Goal: Task Accomplishment & Management: Complete application form

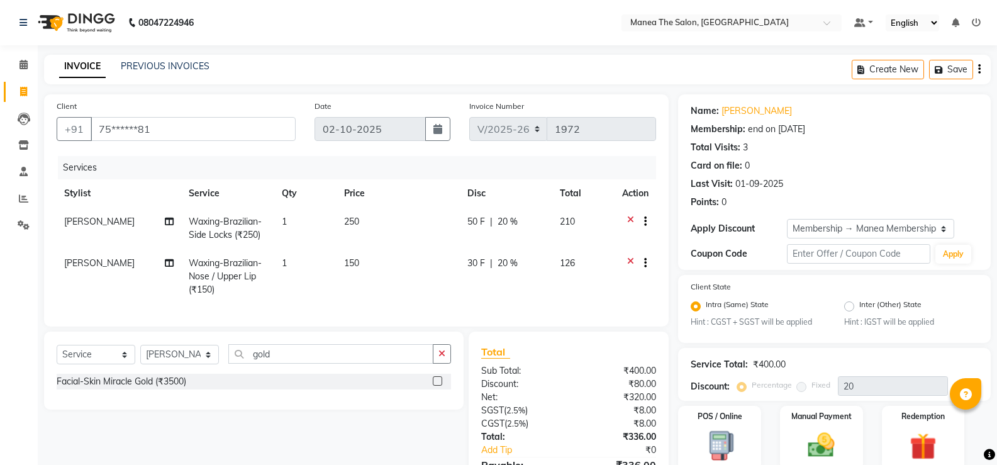
select select "5514"
select select "service"
select select "59470"
select select "1: Object"
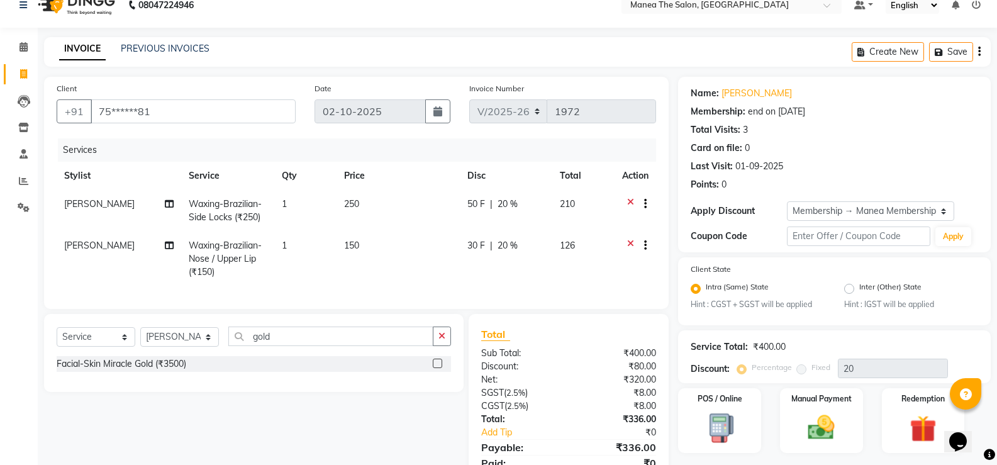
click at [631, 205] on icon at bounding box center [630, 205] width 7 height 16
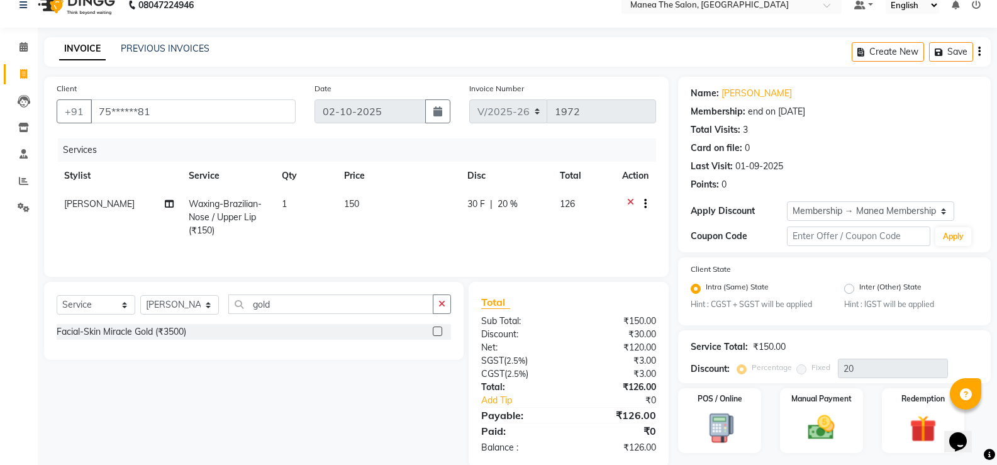
click at [629, 204] on icon at bounding box center [630, 205] width 7 height 16
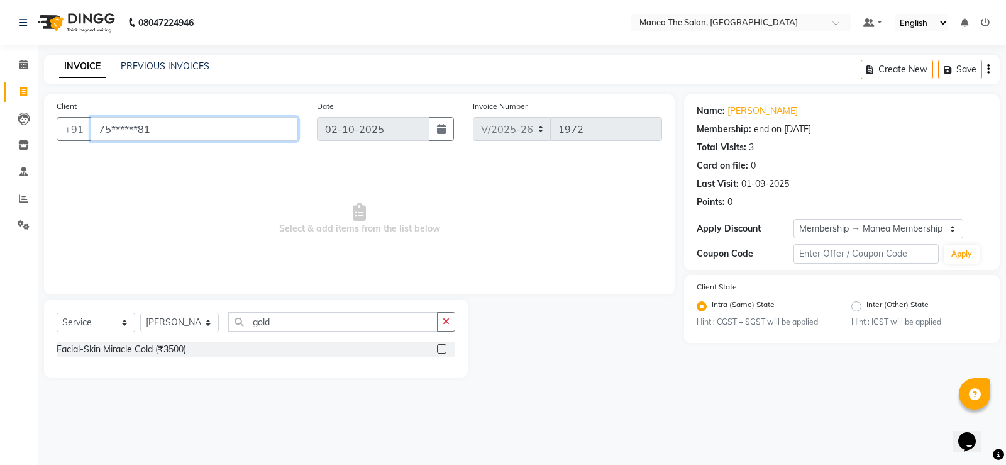
click at [252, 123] on input "75******81" at bounding box center [195, 129] width 208 height 24
type input "7"
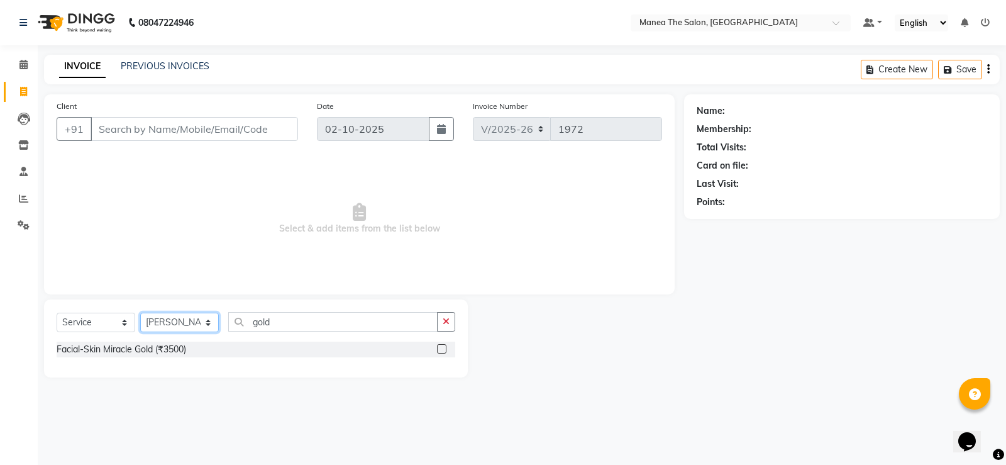
click at [208, 321] on select "Select Stylist [PERSON_NAME] [PERSON_NAME] [PERSON_NAME] [PERSON_NAME] [PERSON_…" at bounding box center [179, 322] width 79 height 19
select select "90675"
click at [140, 313] on select "Select Stylist [PERSON_NAME] [PERSON_NAME] [PERSON_NAME] [PERSON_NAME] [PERSON_…" at bounding box center [179, 322] width 79 height 19
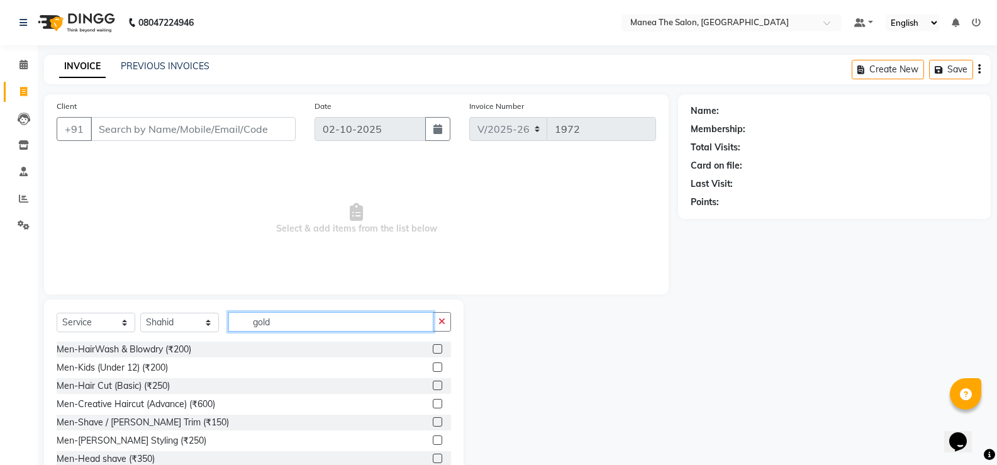
click at [282, 319] on input "gold" at bounding box center [330, 321] width 205 height 19
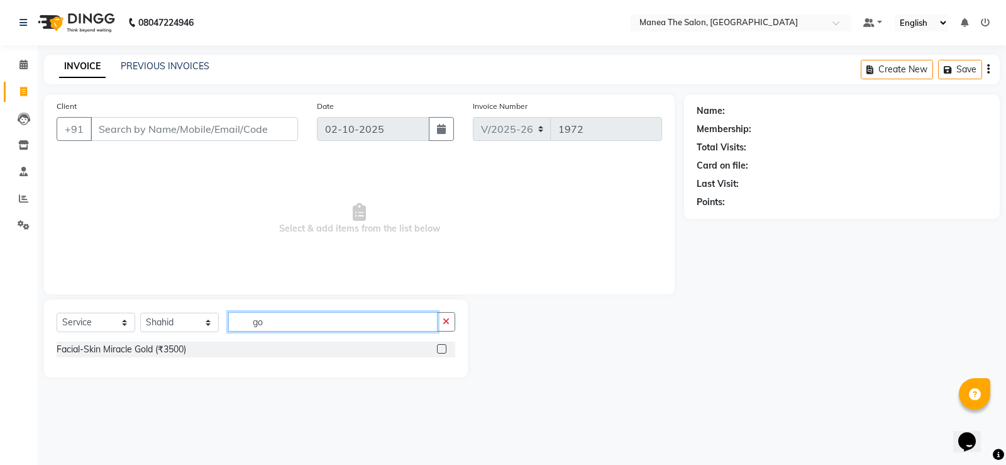
type input "g"
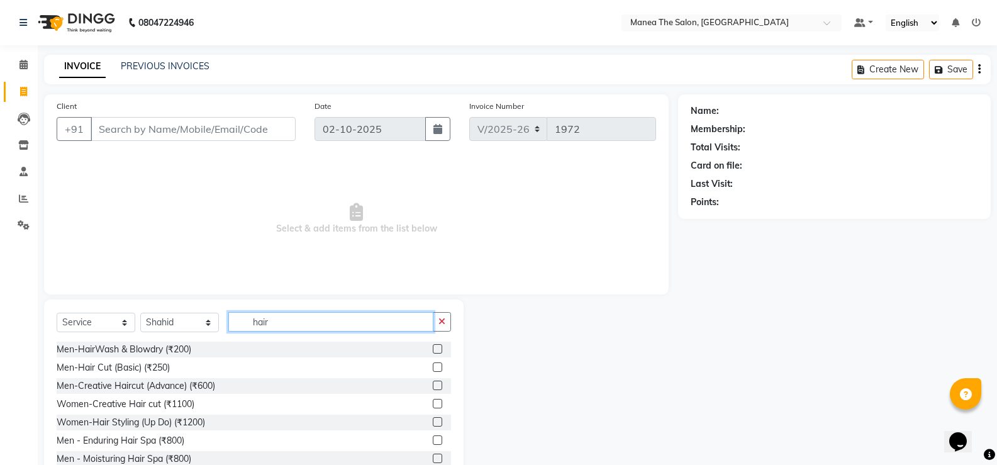
type input "hair"
click at [433, 367] on label at bounding box center [437, 366] width 9 height 9
click at [433, 367] on input "checkbox" at bounding box center [437, 367] width 8 height 8
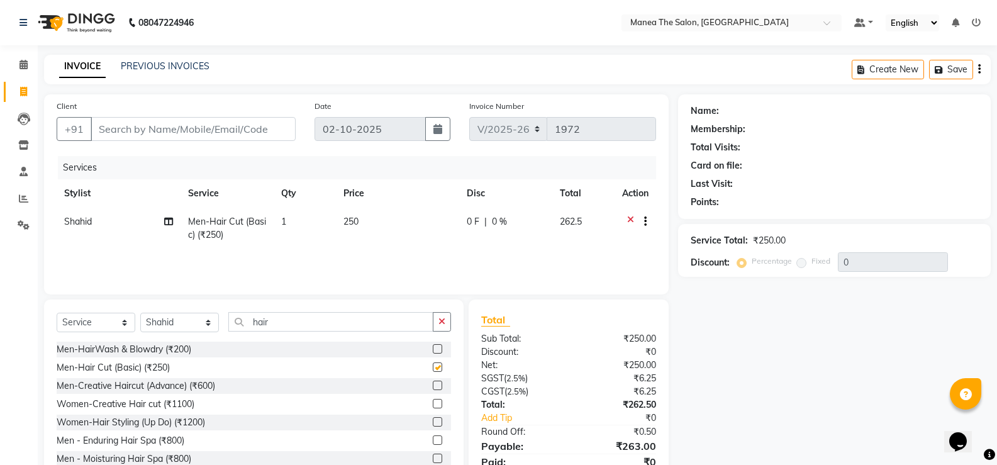
checkbox input "false"
click at [288, 319] on input "hair" at bounding box center [330, 321] width 205 height 19
type input "h"
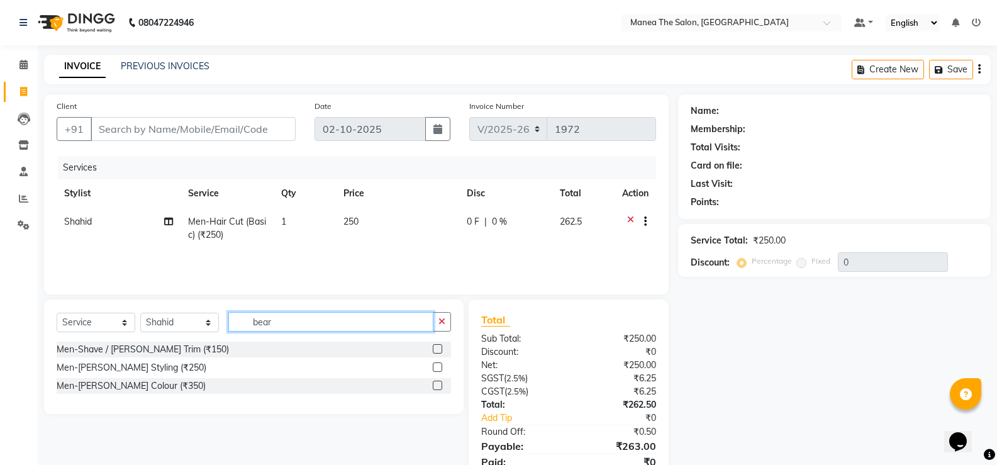
type input "bear"
click at [439, 347] on label at bounding box center [437, 348] width 9 height 9
click at [439, 347] on input "checkbox" at bounding box center [437, 349] width 8 height 8
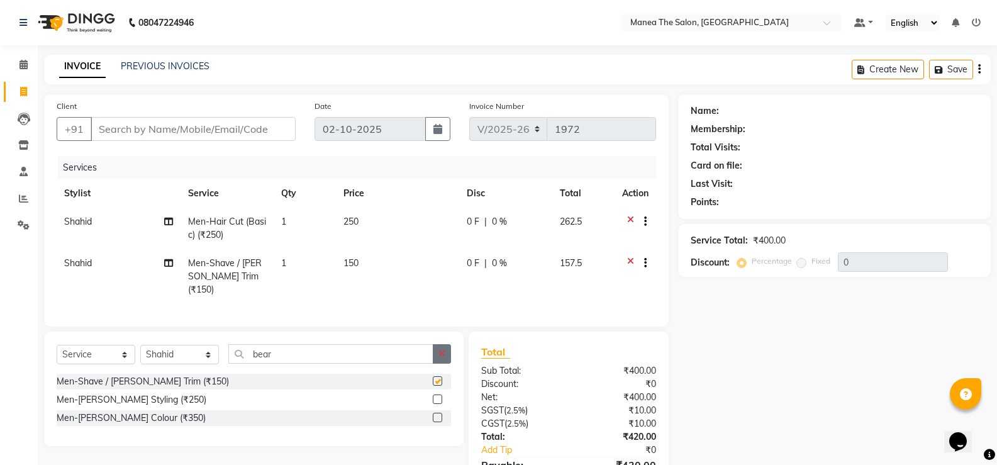
checkbox input "false"
click at [438, 414] on label at bounding box center [437, 417] width 9 height 9
click at [438, 414] on input "checkbox" at bounding box center [437, 418] width 8 height 8
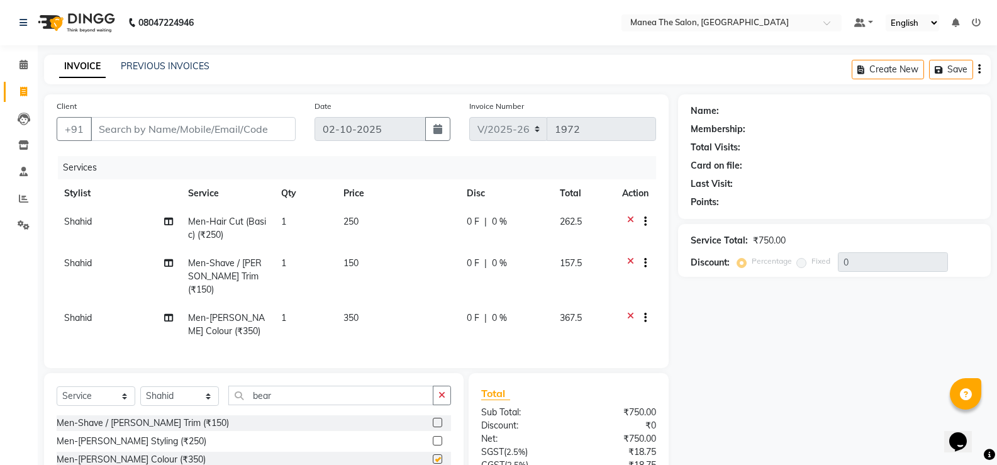
checkbox input "false"
click at [294, 389] on input "bear" at bounding box center [330, 395] width 205 height 19
type input "b"
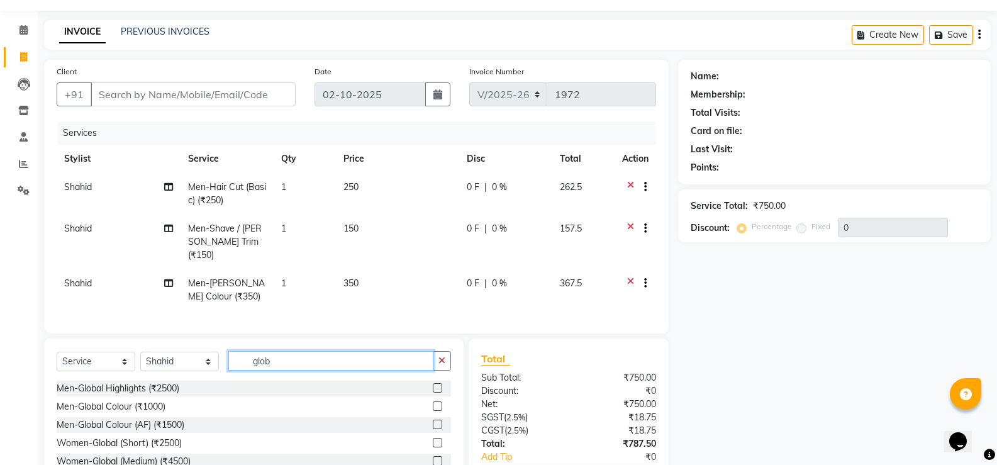
scroll to position [121, 0]
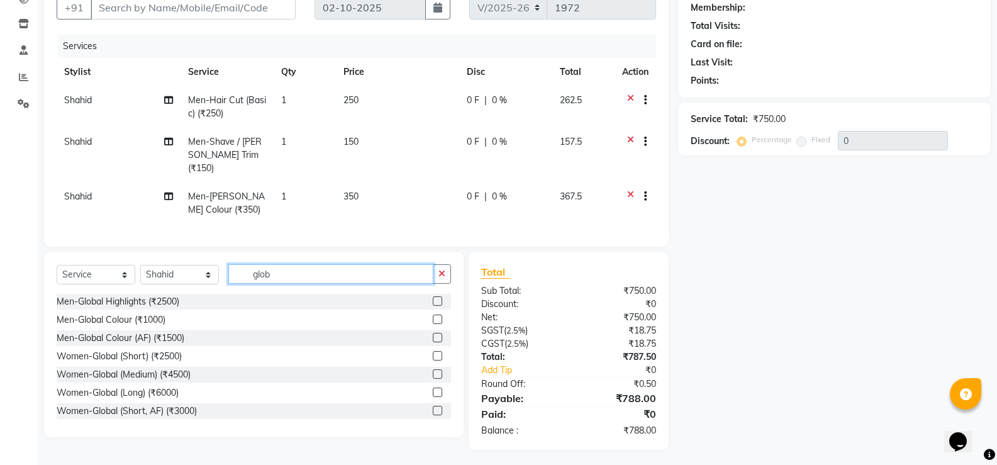
type input "glob"
click at [433, 334] on label at bounding box center [437, 337] width 9 height 9
click at [433, 334] on input "checkbox" at bounding box center [437, 338] width 8 height 8
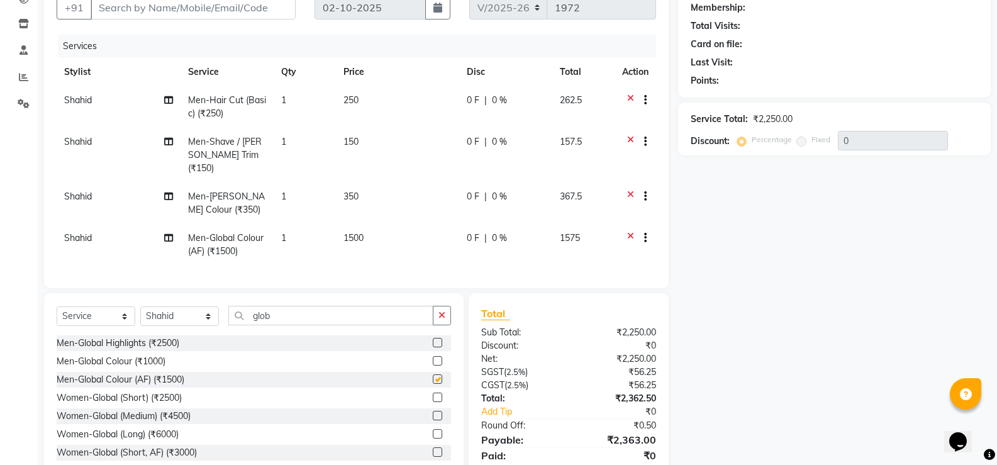
checkbox input "false"
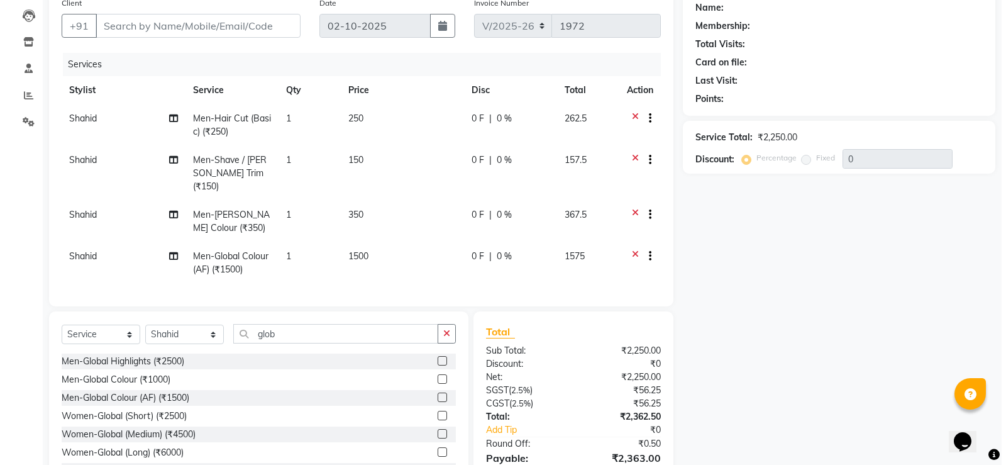
scroll to position [0, 0]
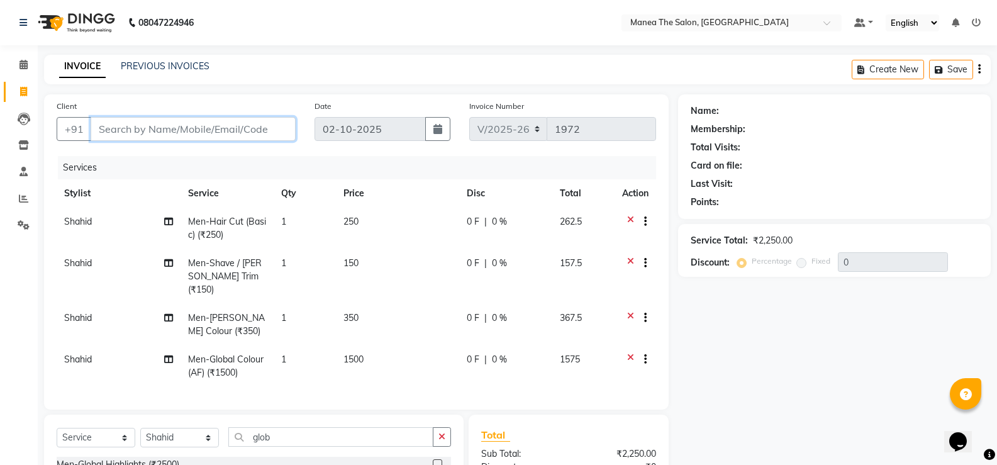
click at [258, 127] on input "Client" at bounding box center [193, 129] width 205 height 24
type input "9000881144"
click at [262, 126] on span "Add Client" at bounding box center [263, 129] width 50 height 13
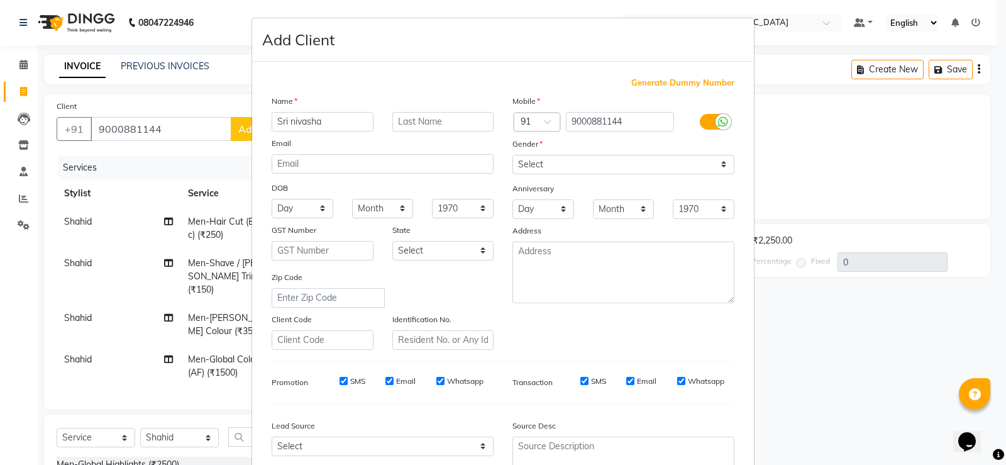
type input "Sri nivasha"
click at [718, 164] on select "Select [DEMOGRAPHIC_DATA] [DEMOGRAPHIC_DATA] Other Prefer Not To Say" at bounding box center [624, 164] width 222 height 19
select select "[DEMOGRAPHIC_DATA]"
click at [513, 155] on select "Select [DEMOGRAPHIC_DATA] [DEMOGRAPHIC_DATA] Other Prefer Not To Say" at bounding box center [624, 164] width 222 height 19
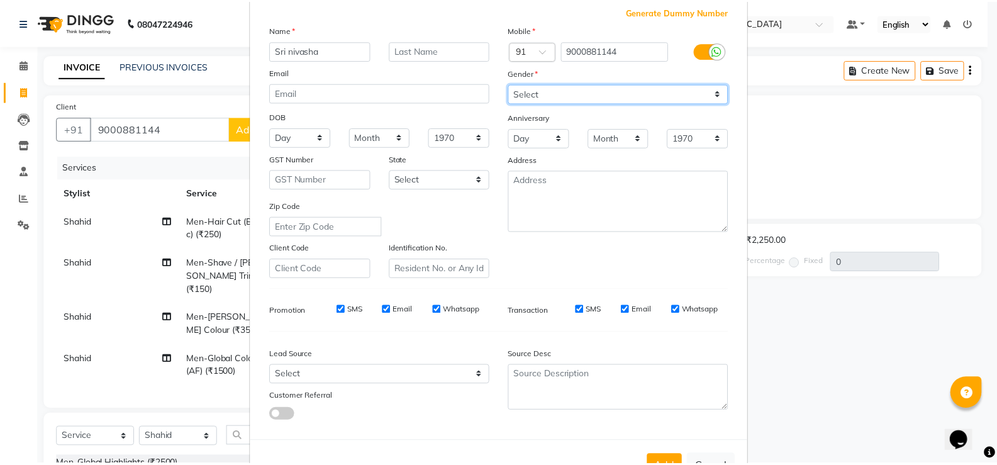
scroll to position [116, 0]
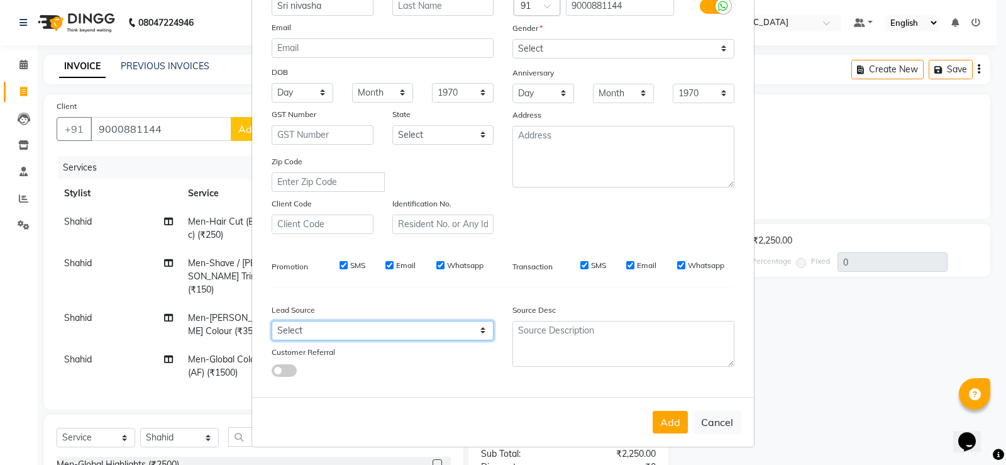
click at [476, 326] on select "Select Walk-in Referral Internet Friend Word of Mouth Advertisement Facebook Ju…" at bounding box center [383, 330] width 222 height 19
select select "35658"
click at [272, 321] on select "Select Walk-in Referral Internet Friend Word of Mouth Advertisement Facebook Ju…" at bounding box center [383, 330] width 222 height 19
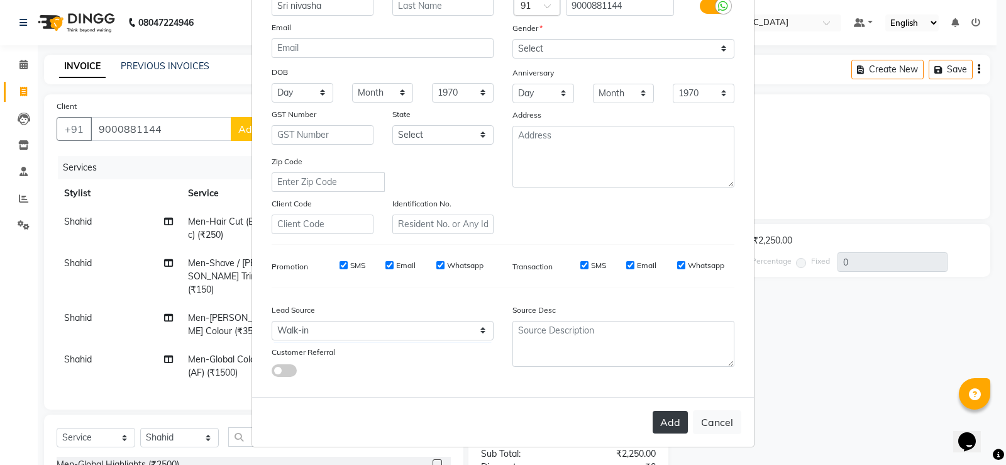
click at [657, 419] on button "Add" at bounding box center [670, 422] width 35 height 23
type input "90******44"
select select
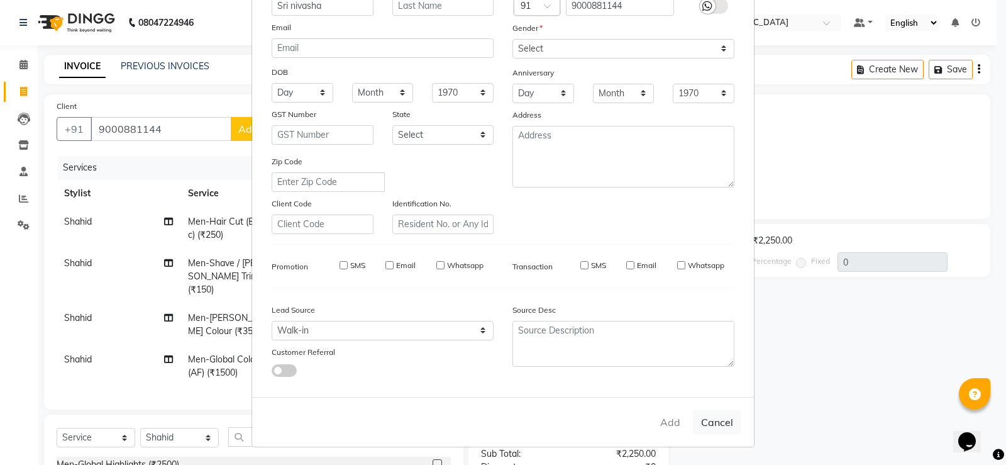
select select
checkbox input "false"
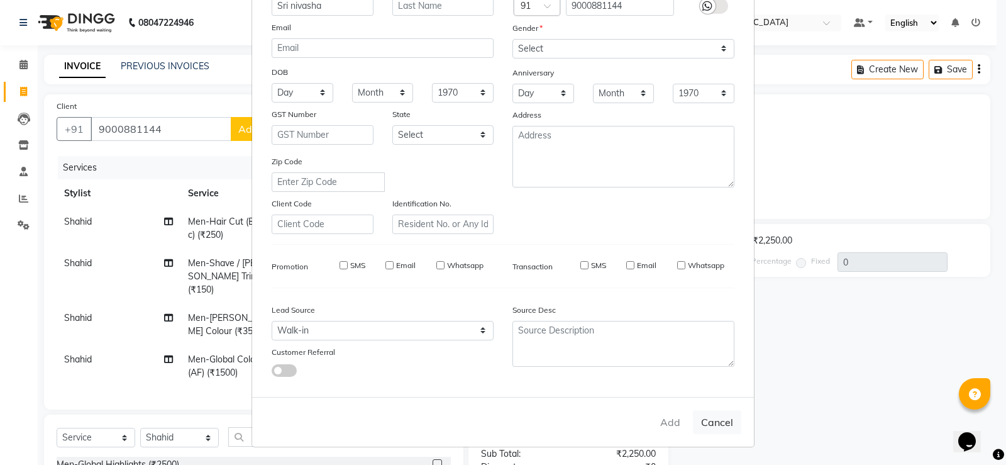
checkbox input "false"
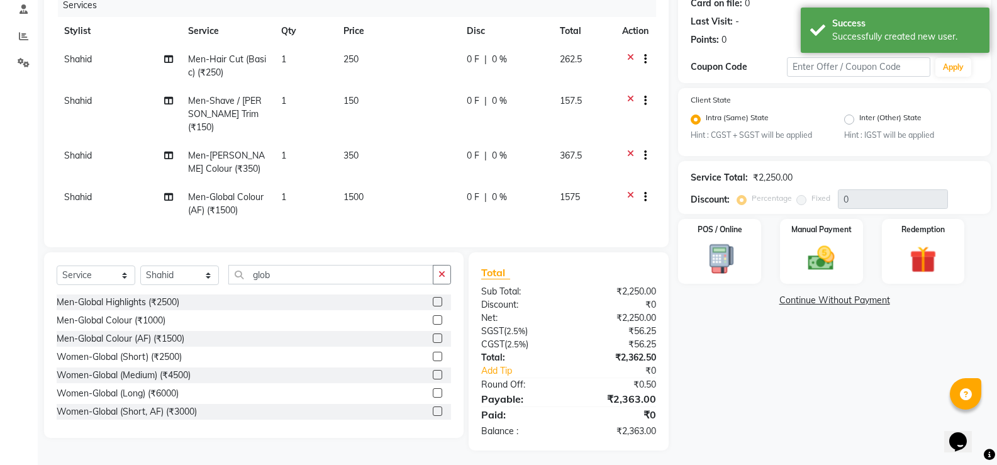
scroll to position [163, 0]
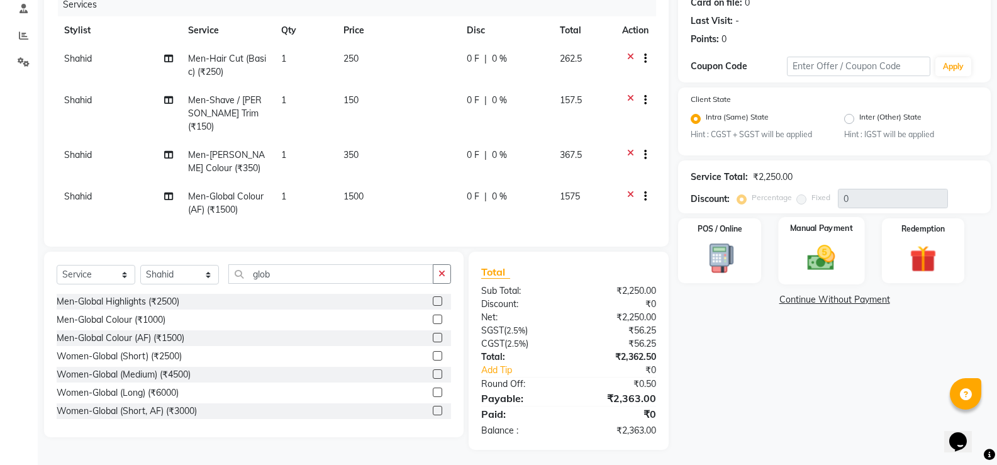
click at [833, 264] on img at bounding box center [821, 258] width 45 height 32
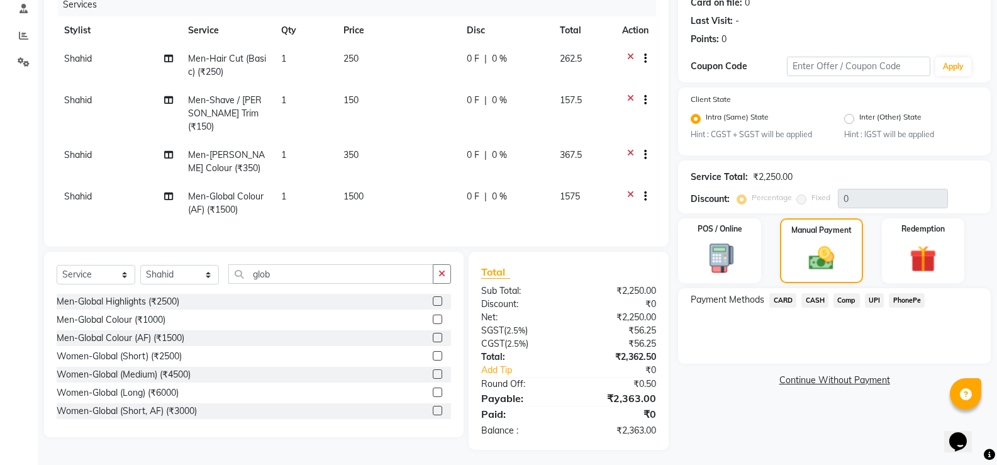
click at [874, 299] on span "UPI" at bounding box center [874, 300] width 19 height 14
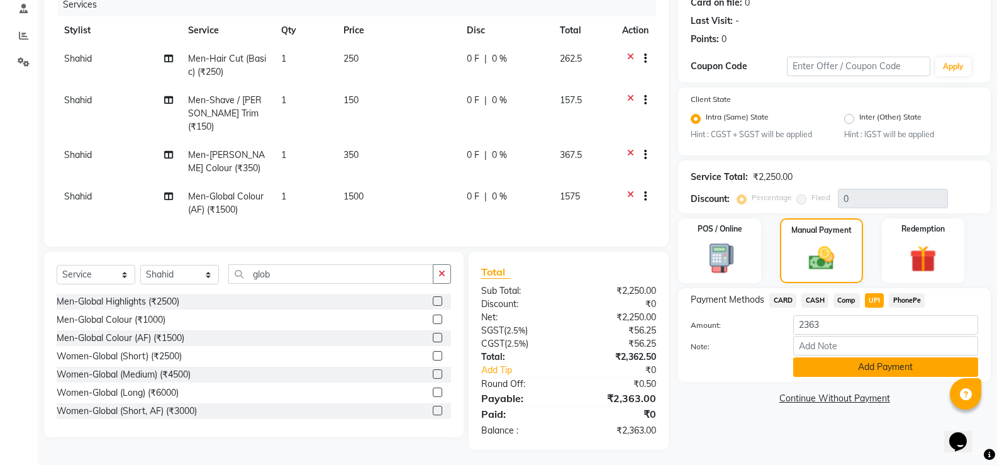
click at [880, 366] on button "Add Payment" at bounding box center [885, 366] width 185 height 19
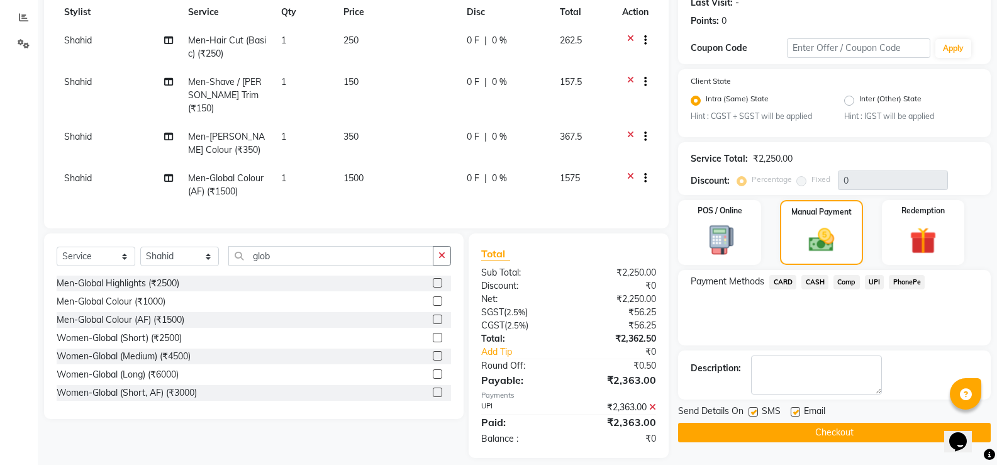
scroll to position [189, 0]
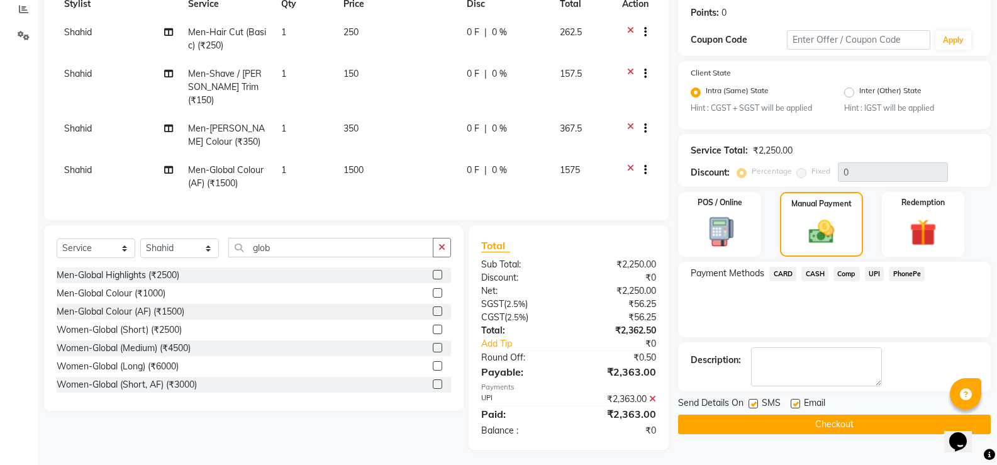
click at [880, 424] on button "Checkout" at bounding box center [834, 423] width 313 height 19
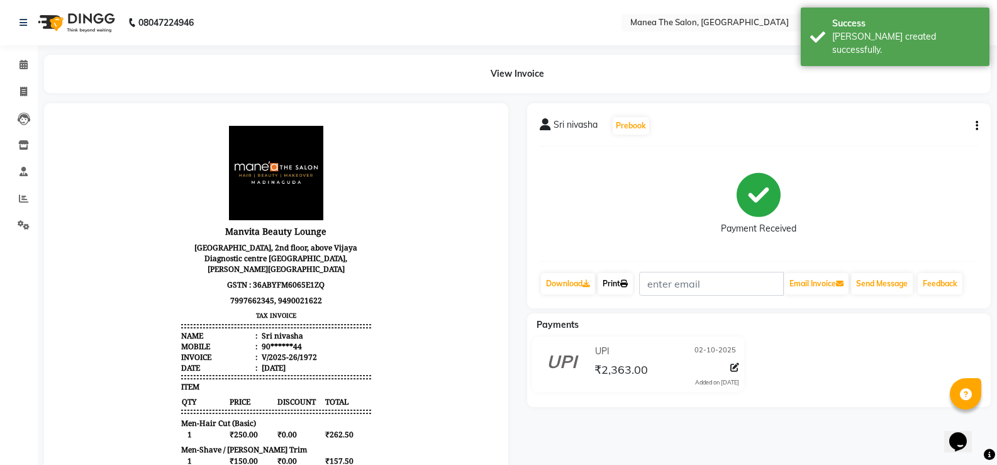
click at [618, 286] on link "Print" at bounding box center [614, 283] width 35 height 21
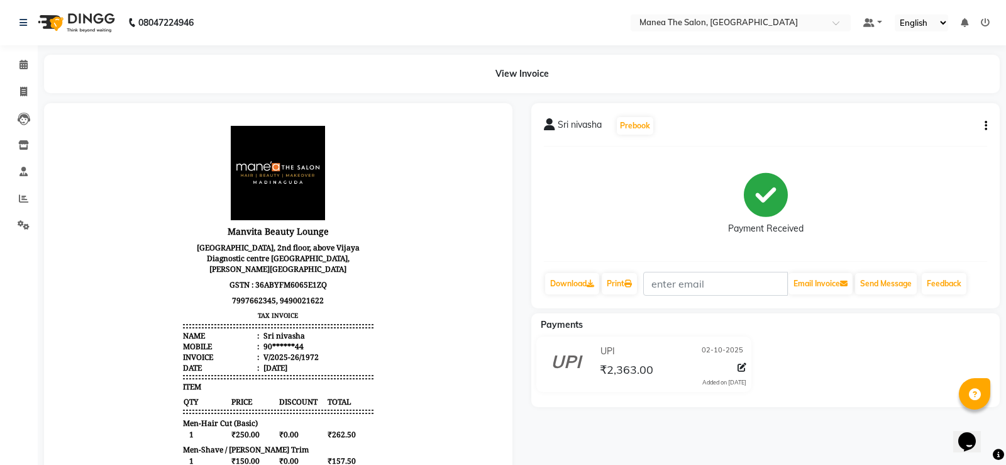
select select "5514"
select select "service"
